Goal: Task Accomplishment & Management: Use online tool/utility

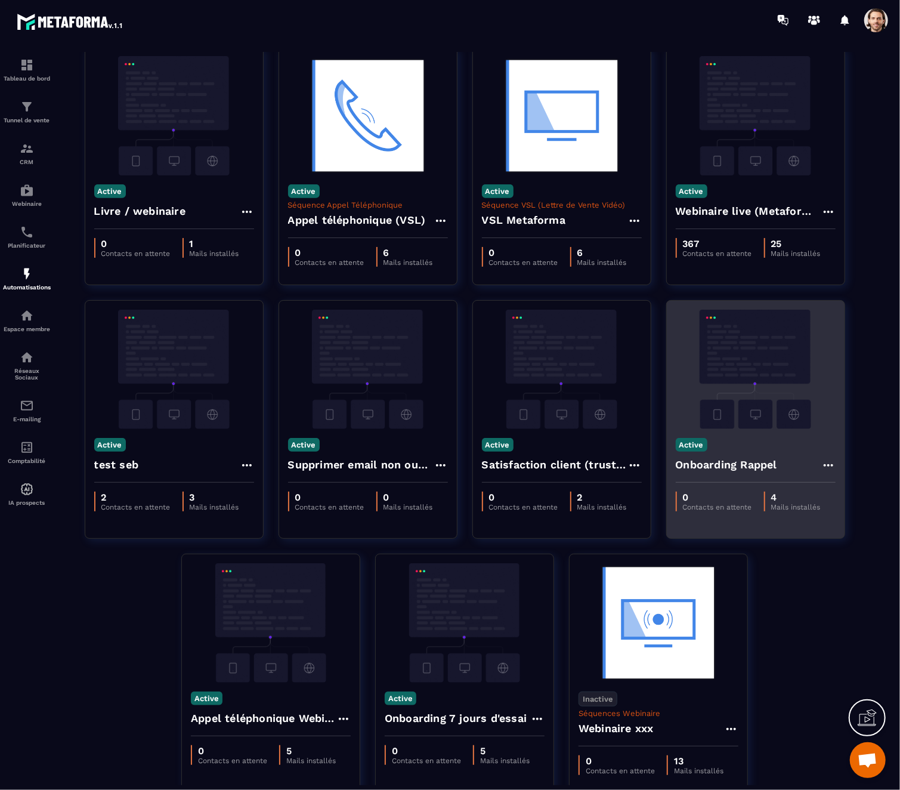
scroll to position [357, 0]
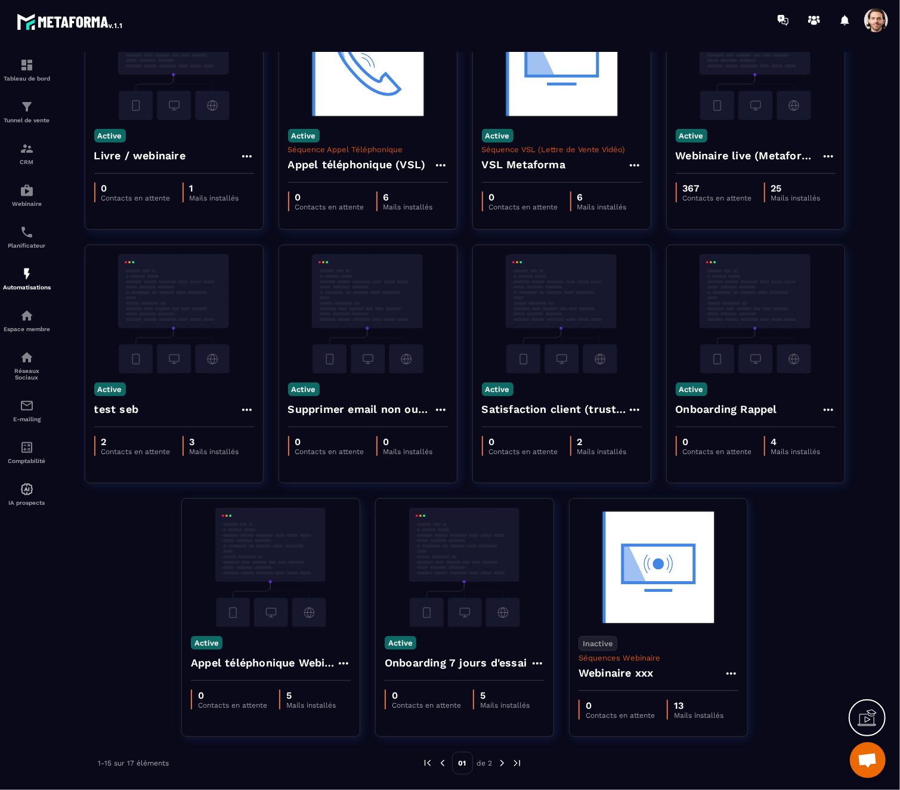
click at [502, 761] on img at bounding box center [502, 763] width 11 height 11
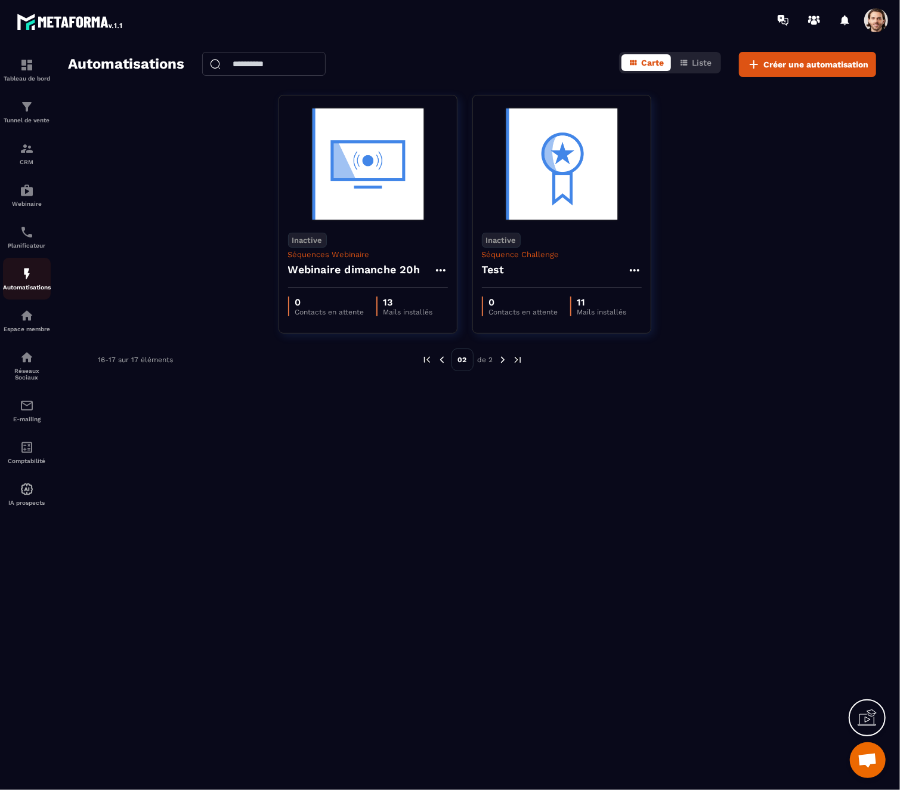
click at [23, 286] on p "Automatisations" at bounding box center [27, 287] width 48 height 7
click at [441, 359] on img at bounding box center [442, 359] width 11 height 11
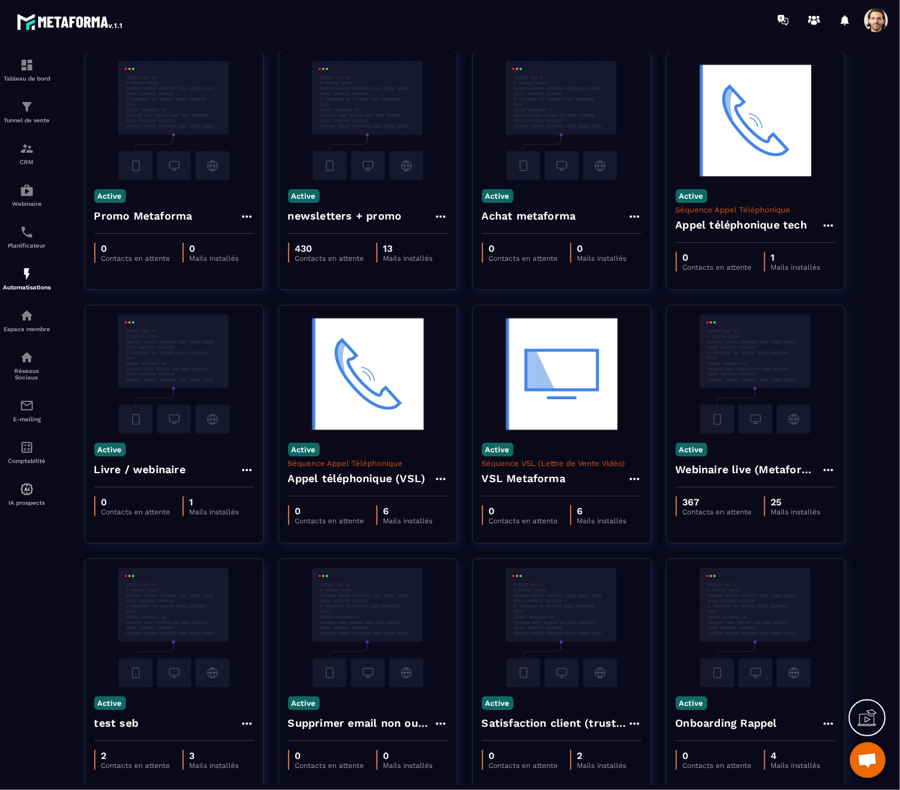
scroll to position [46, 0]
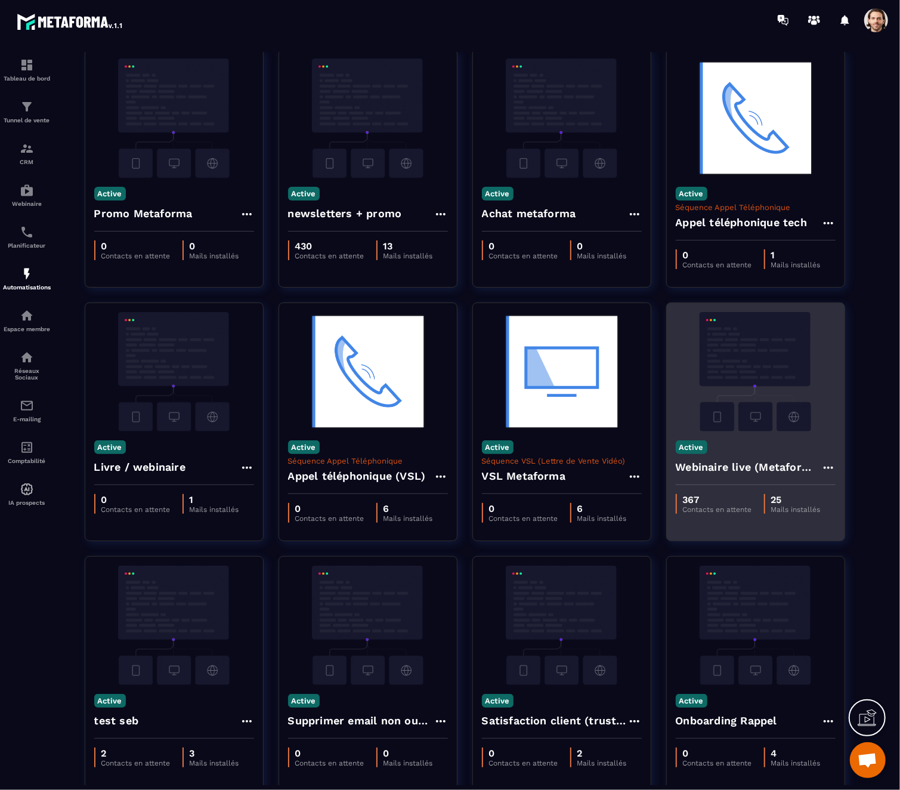
click at [730, 415] on img at bounding box center [756, 371] width 160 height 119
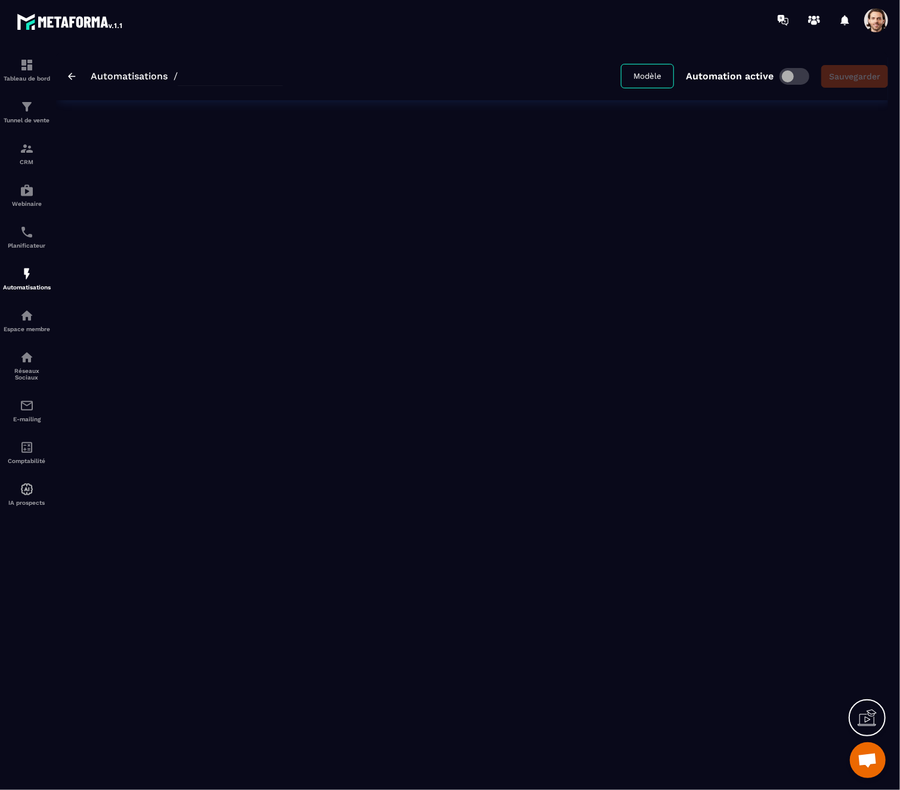
type input "**********"
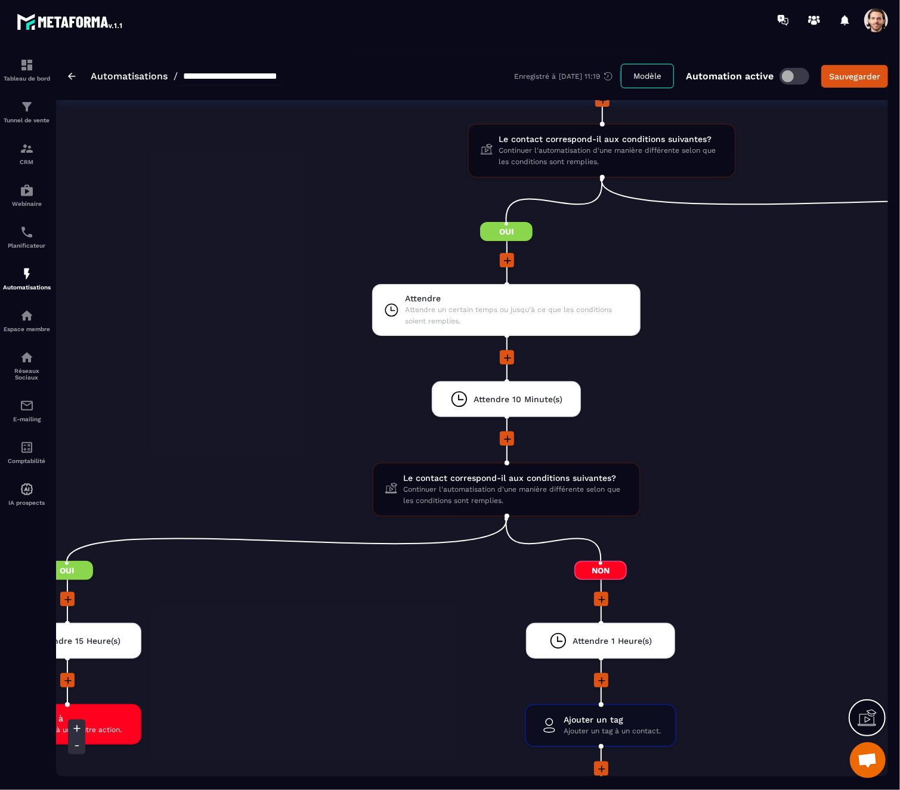
scroll to position [3130, 0]
